Goal: Book appointment/travel/reservation

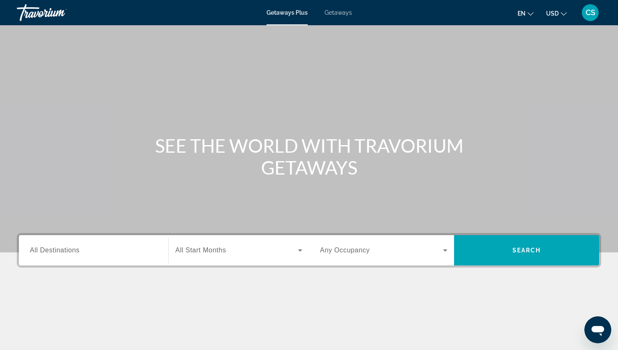
click at [587, 11] on span "CS" at bounding box center [591, 12] width 10 height 8
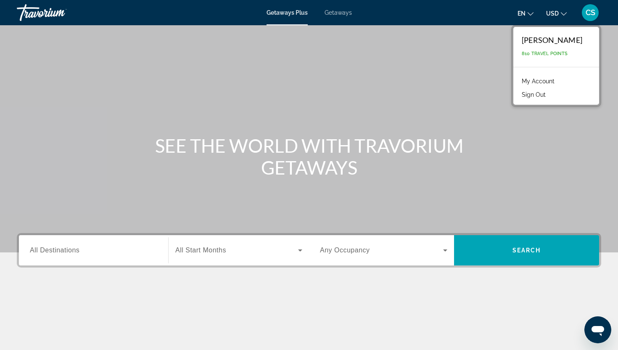
click at [529, 99] on button "Sign Out" at bounding box center [534, 94] width 32 height 11
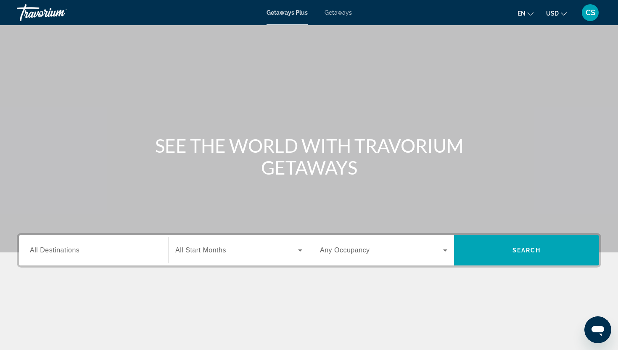
click at [179, 255] on div "Search widget" at bounding box center [238, 250] width 127 height 24
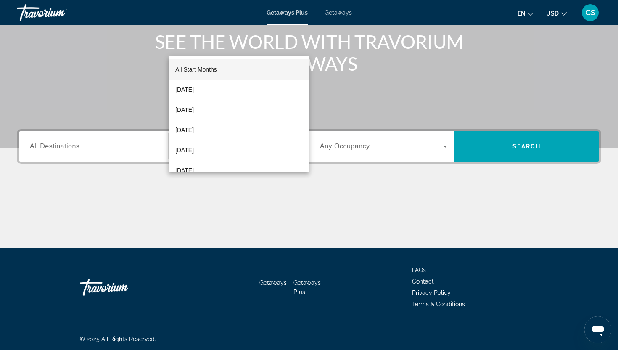
scroll to position [105, 0]
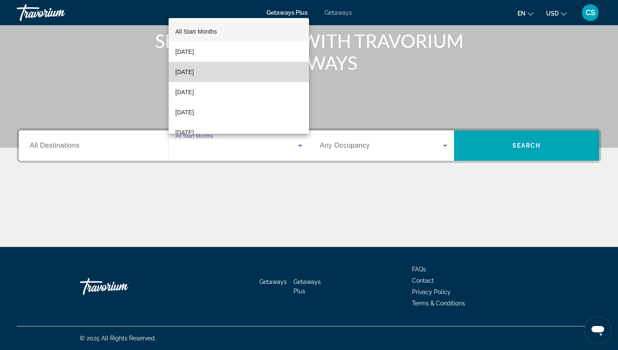
click at [241, 76] on mat-option "[DATE]" at bounding box center [239, 72] width 140 height 20
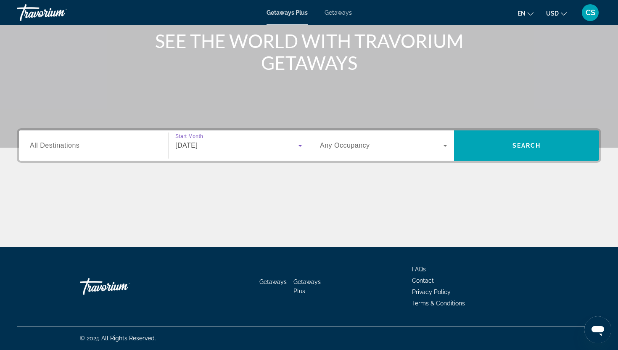
click at [367, 141] on div "Occupancy Any Occupancy" at bounding box center [383, 146] width 127 height 24
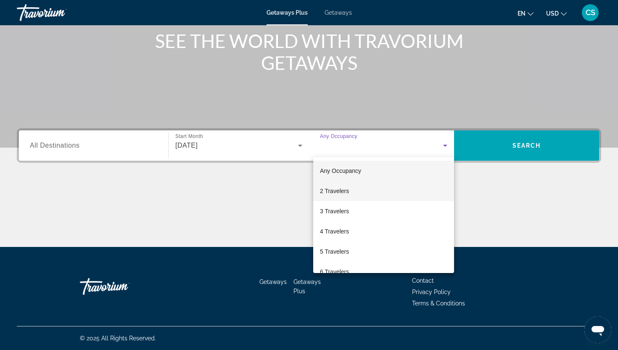
click at [337, 187] on span "2 Travelers" at bounding box center [334, 191] width 29 height 10
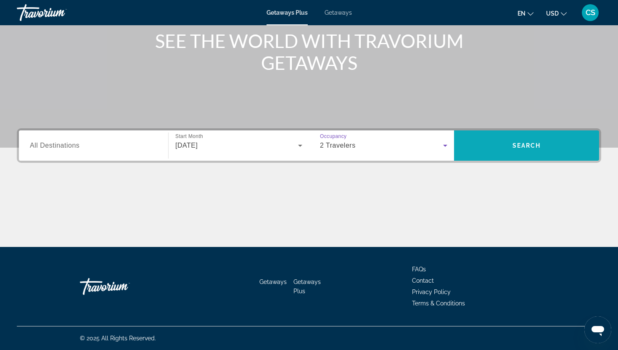
click at [505, 149] on span "Search" at bounding box center [526, 145] width 145 height 20
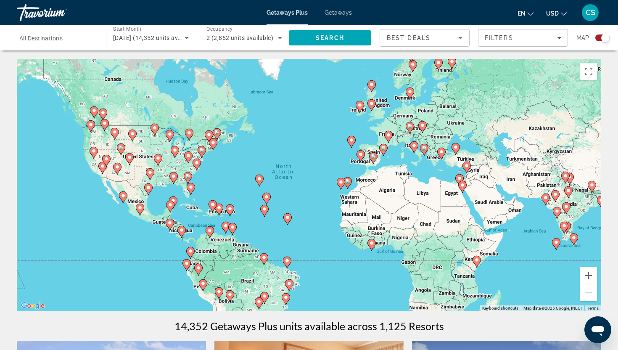
click at [74, 41] on input "Destination All Destinations" at bounding box center [57, 38] width 76 height 10
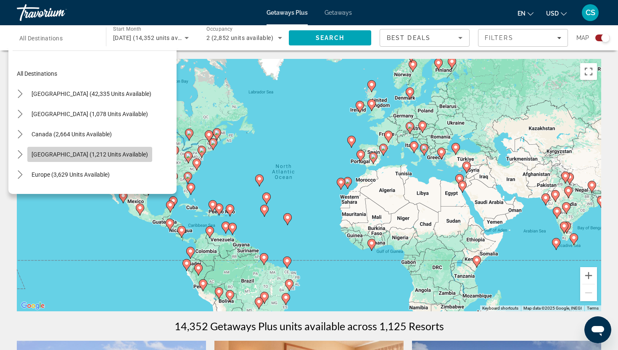
click at [53, 158] on span "Select destination: Caribbean & Atlantic Islands (1,212 units available)" at bounding box center [89, 154] width 125 height 20
type input "**********"
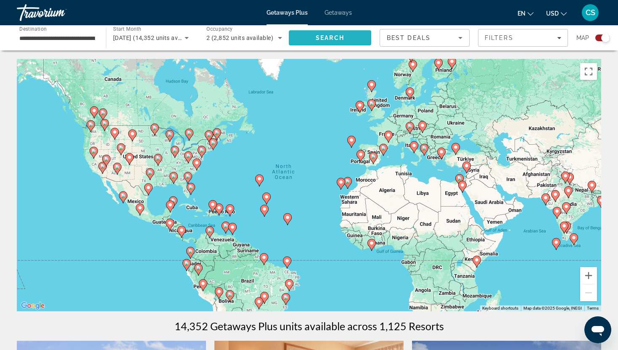
click at [303, 43] on span "Search" at bounding box center [330, 38] width 82 height 20
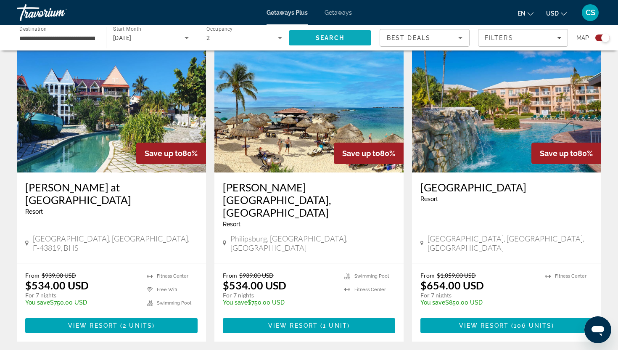
scroll to position [1218, 0]
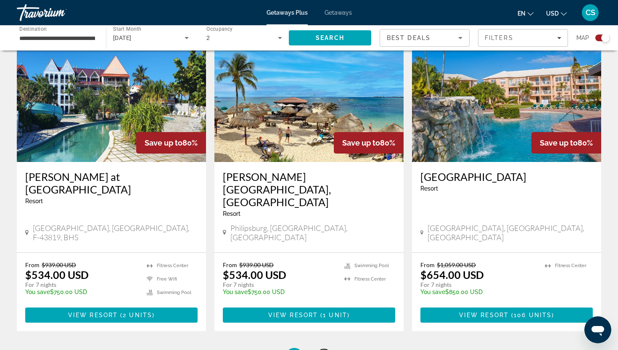
click at [321, 349] on link "page 2" at bounding box center [324, 356] width 15 height 15
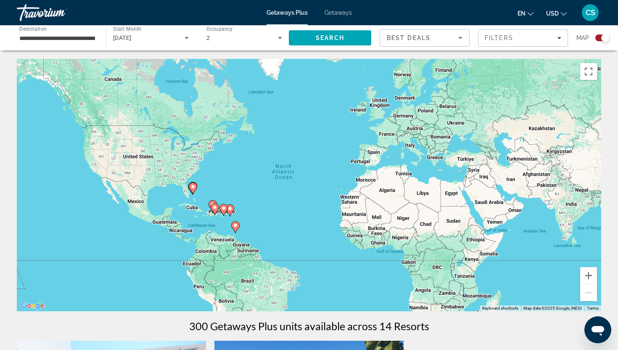
click at [341, 16] on span "Getaways" at bounding box center [338, 12] width 27 height 7
